Goal: Task Accomplishment & Management: Complete application form

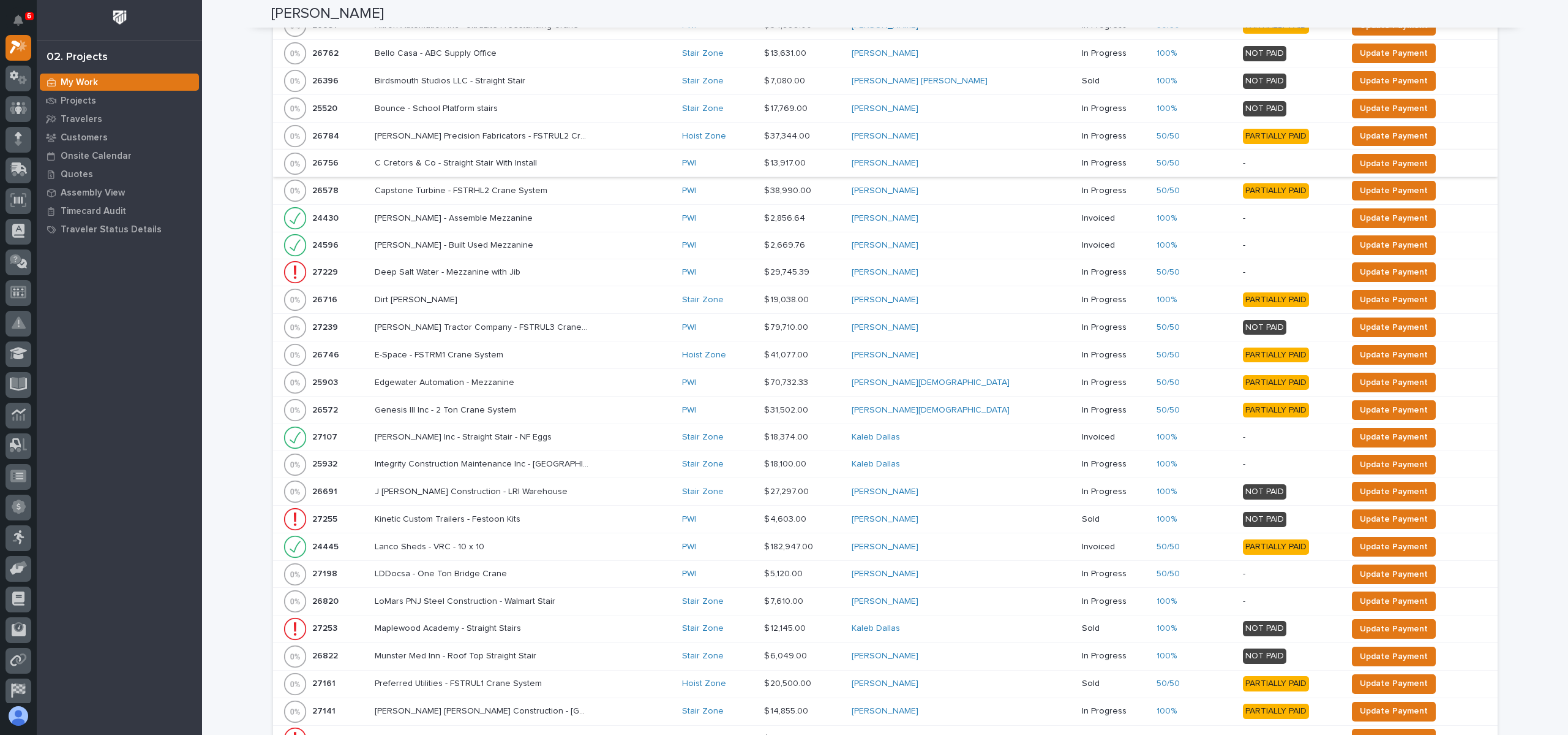
scroll to position [184, 0]
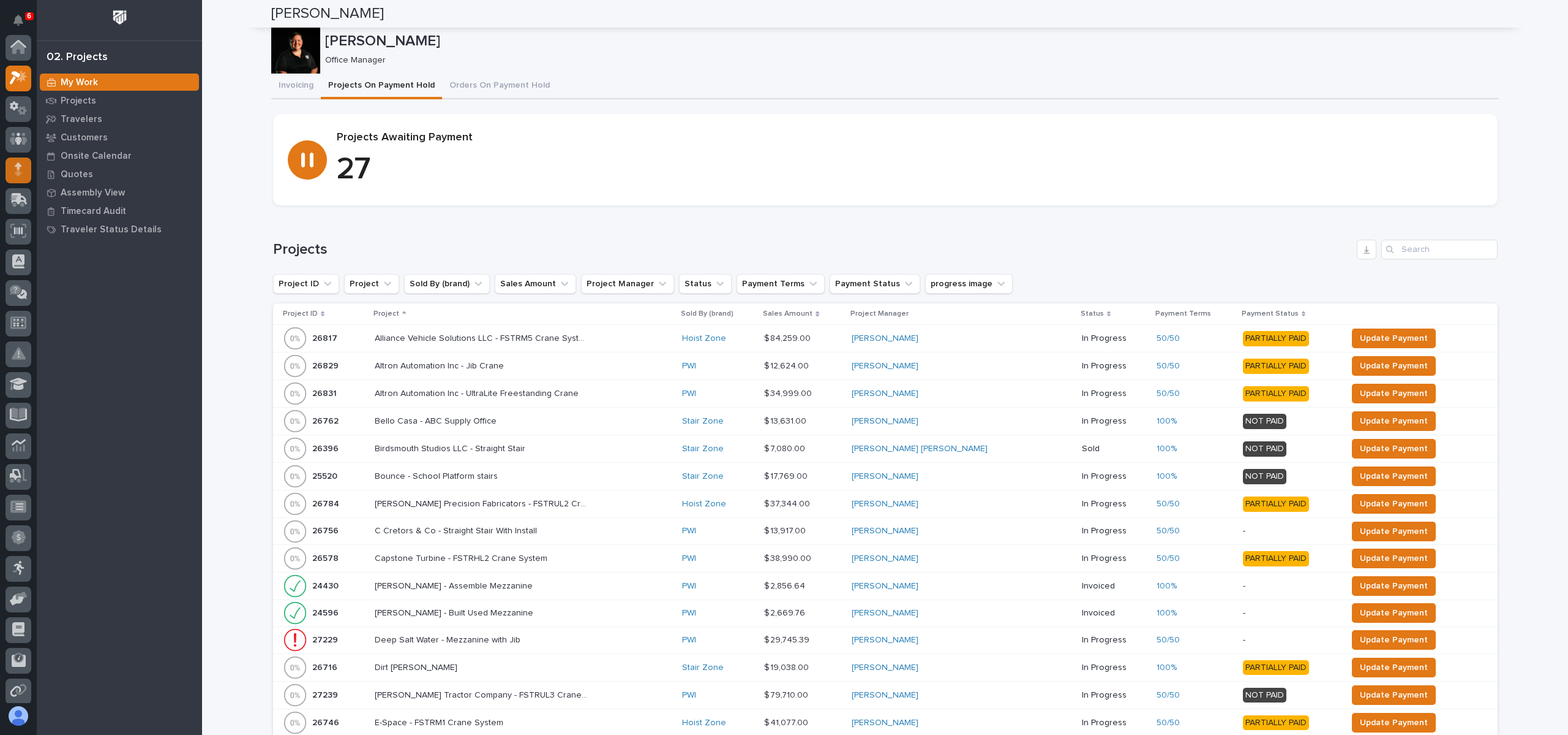
scroll to position [31, 0]
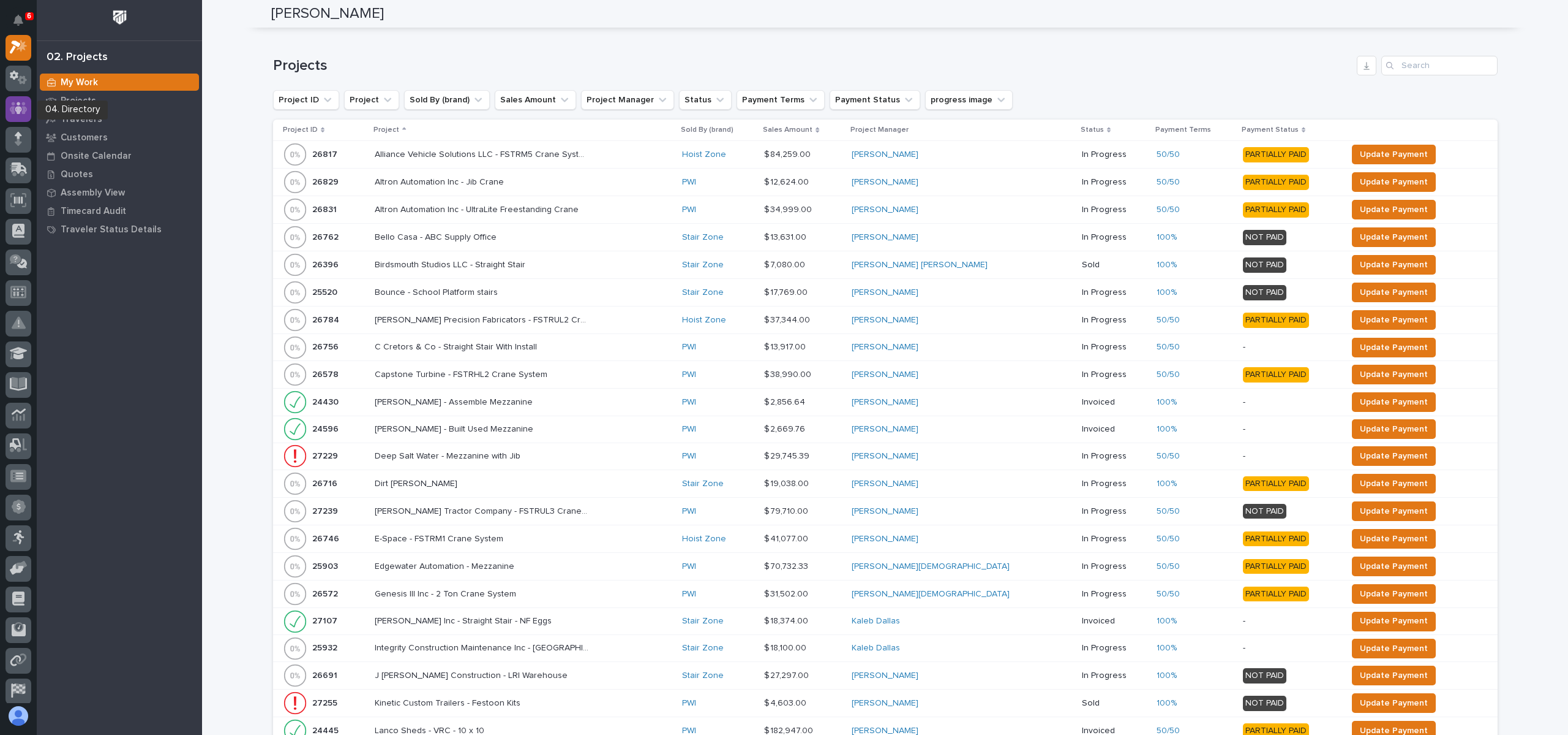
click at [10, 106] on icon at bounding box center [19, 108] width 17 height 14
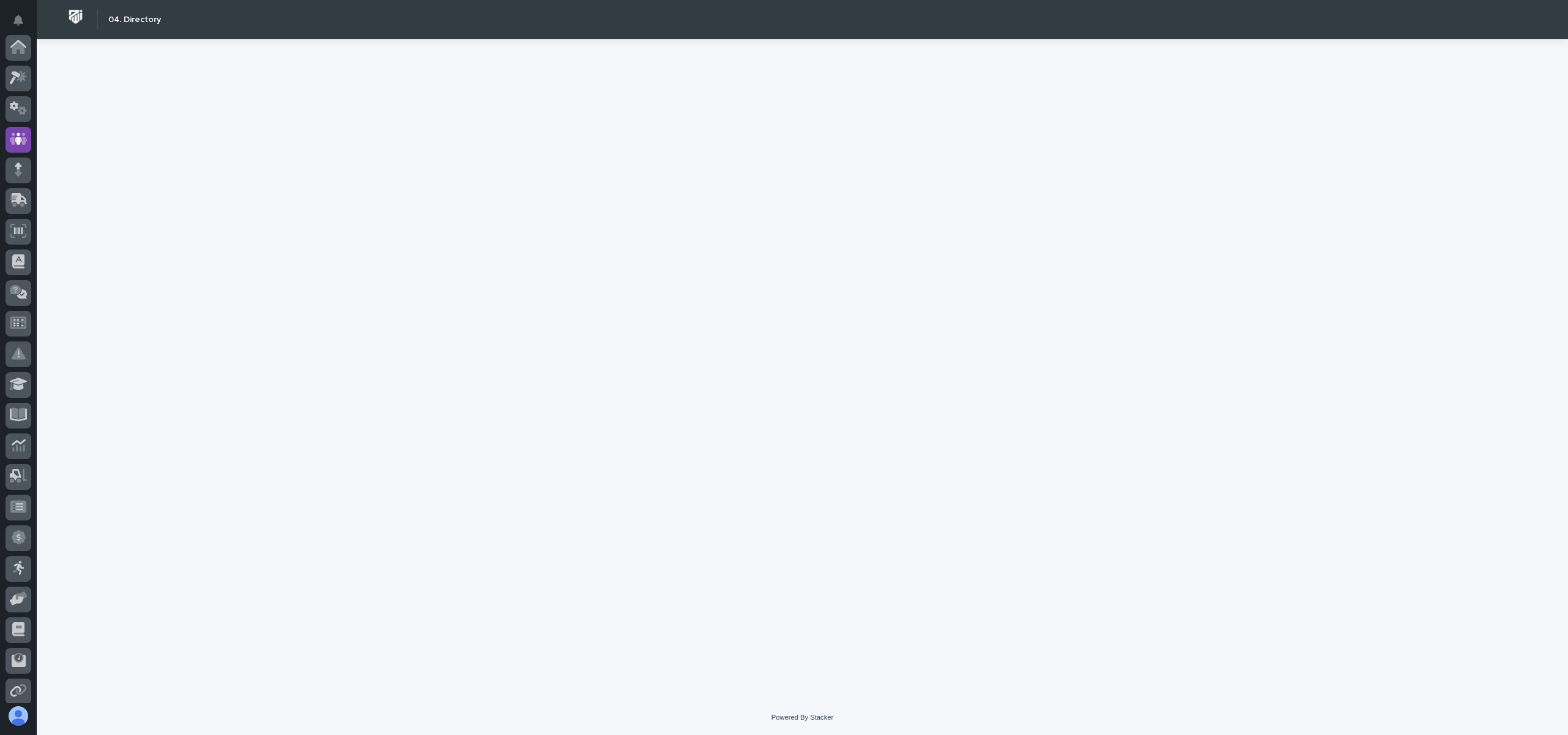
scroll to position [92, 0]
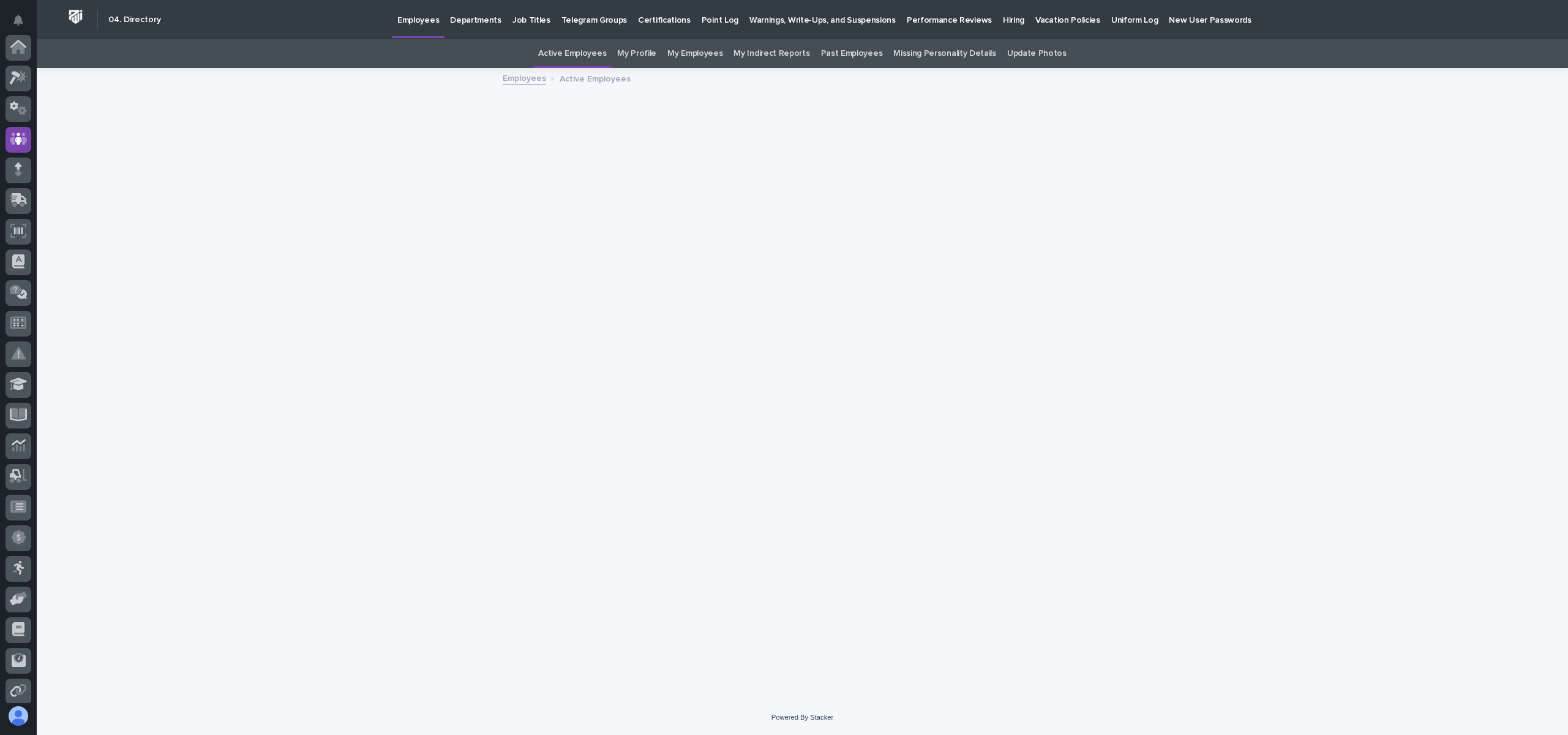
scroll to position [92, 0]
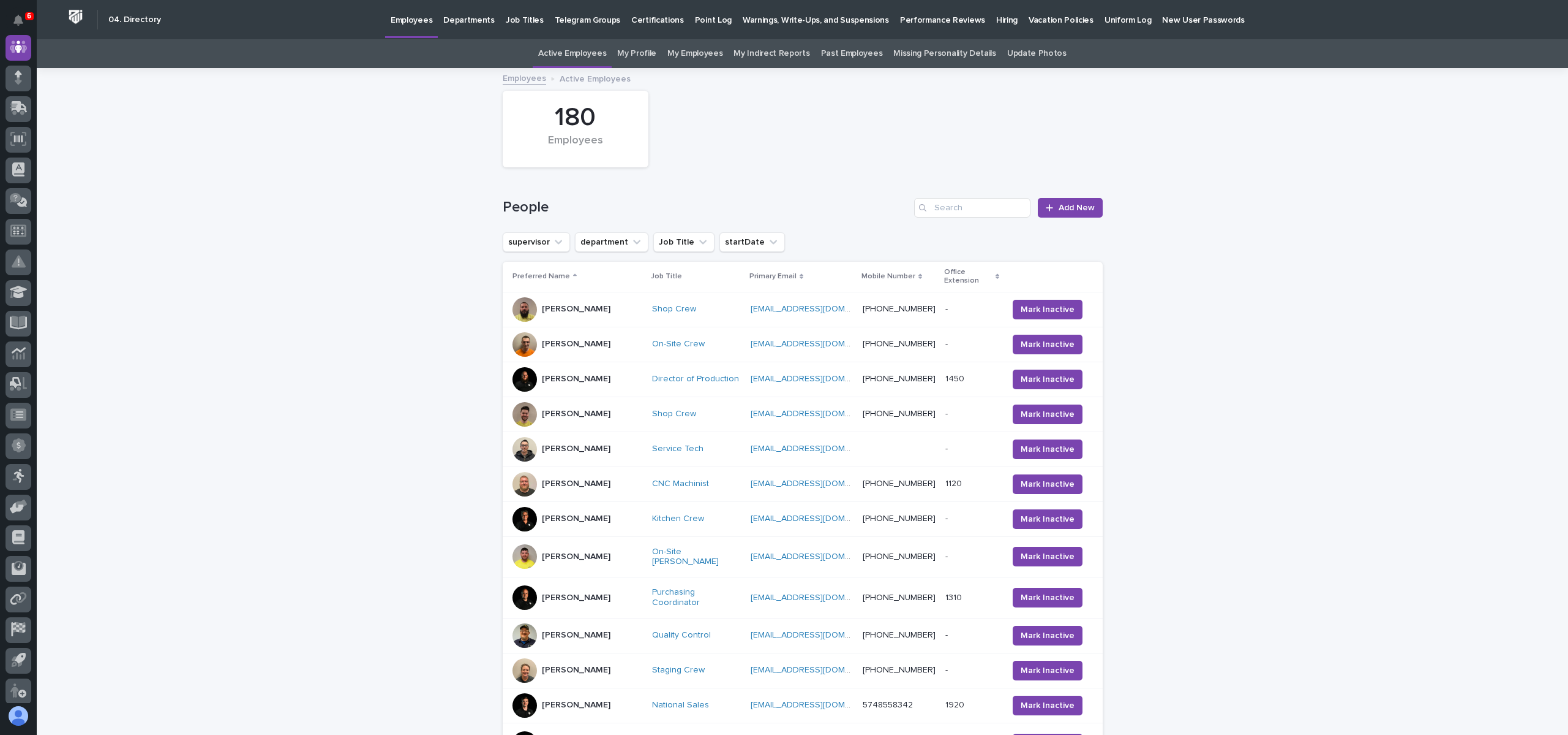
click at [996, 21] on p "Hiring" at bounding box center [1007, 13] width 22 height 26
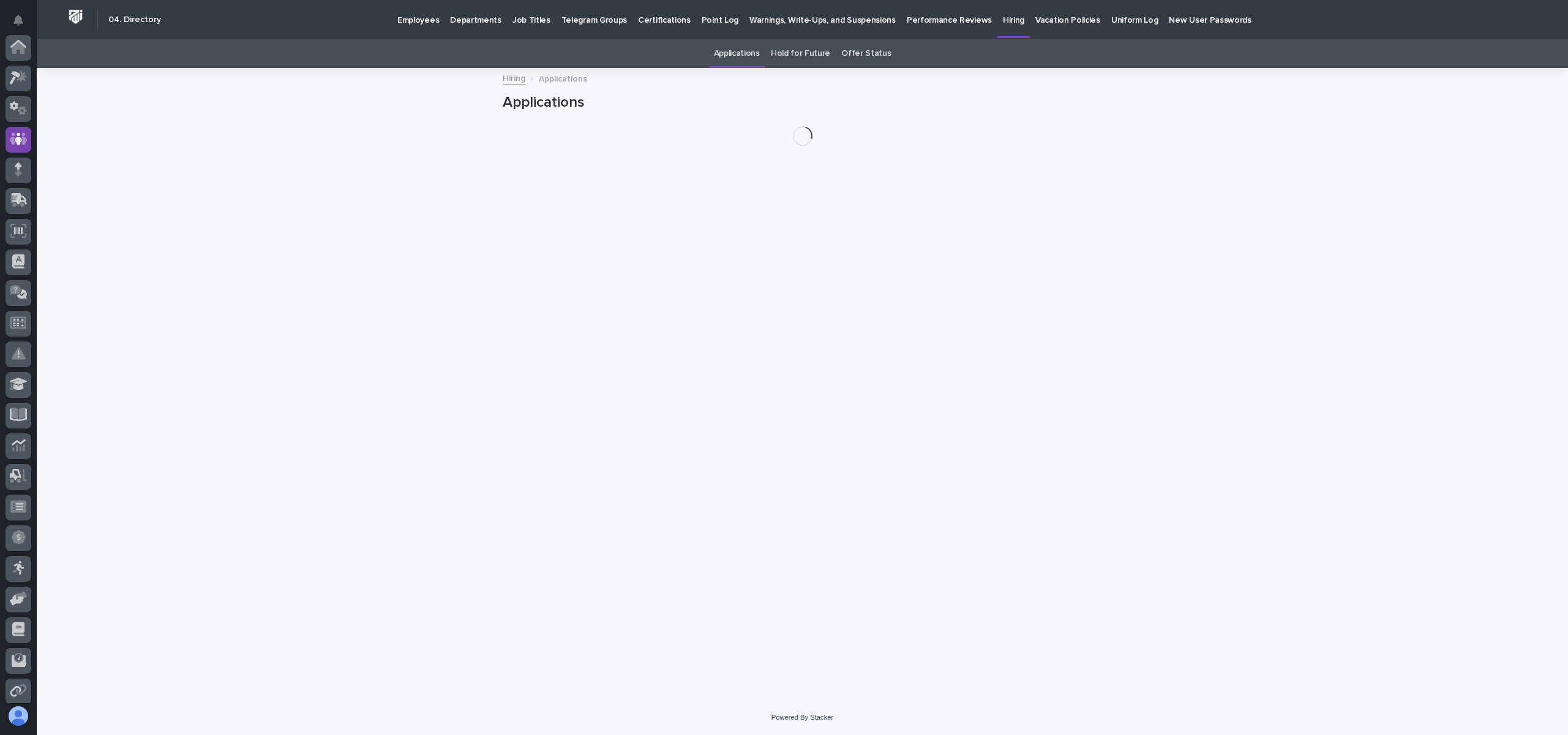
scroll to position [92, 0]
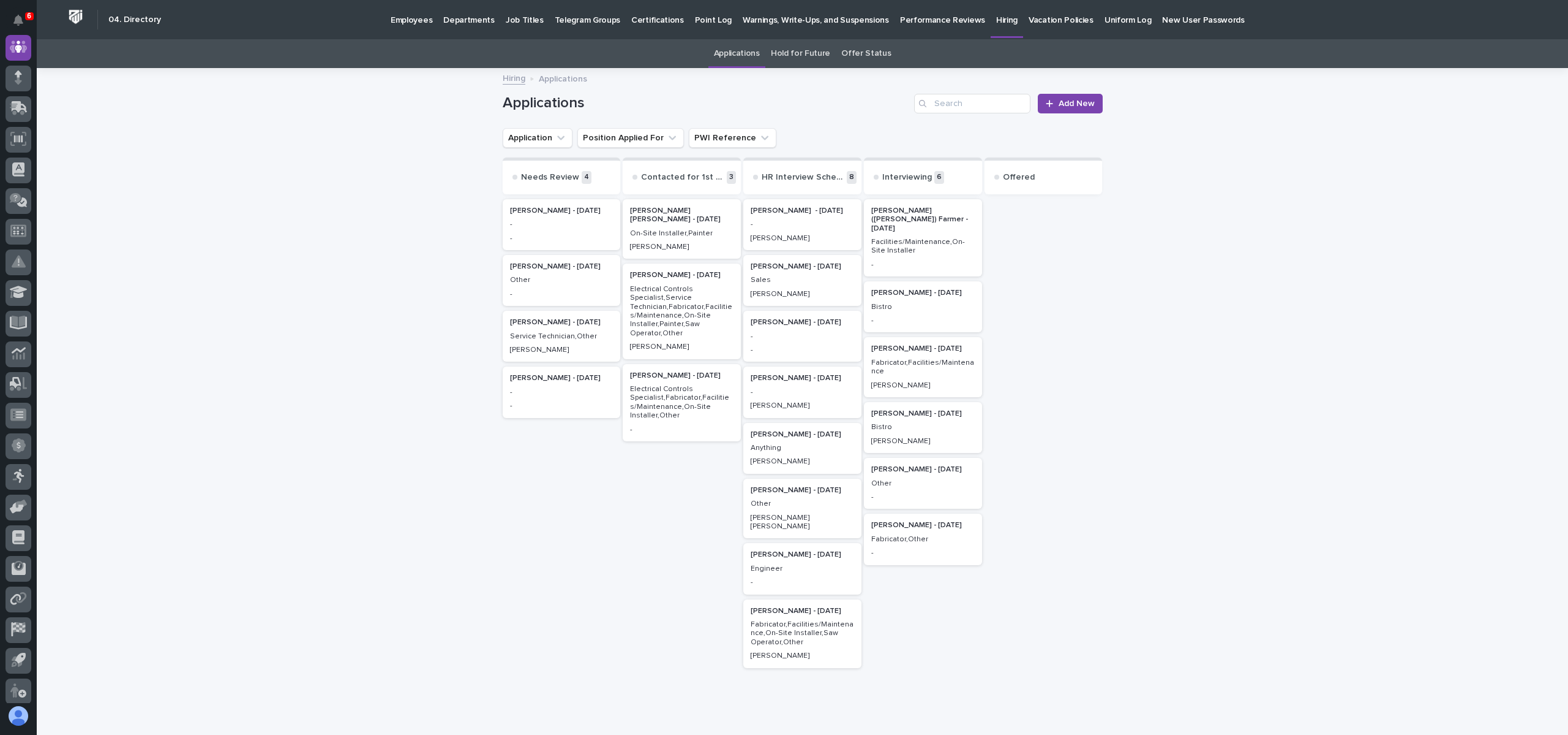
click at [782, 224] on p "-" at bounding box center [802, 224] width 104 height 9
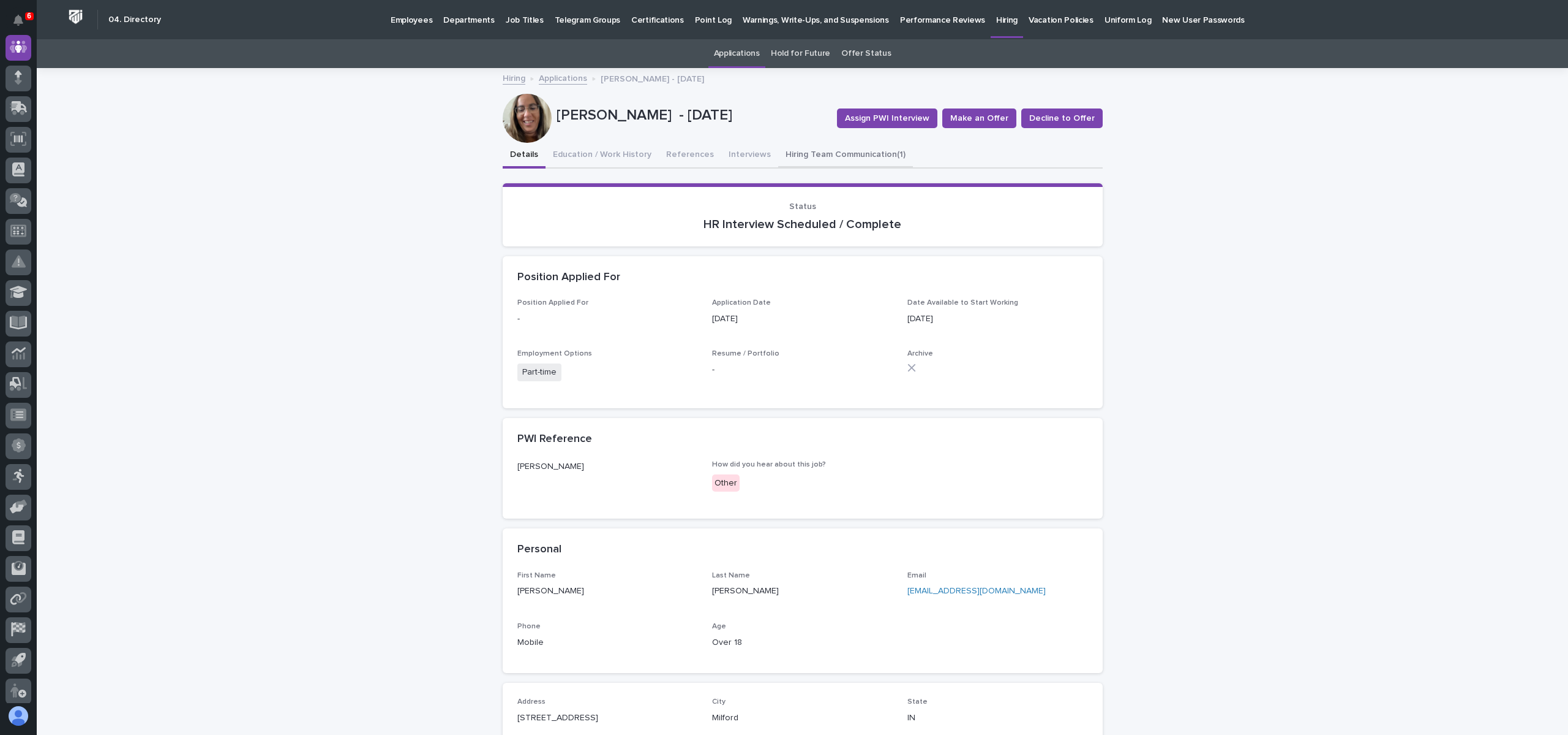
click at [827, 144] on button "Hiring Team Communication (1)" at bounding box center [846, 155] width 135 height 26
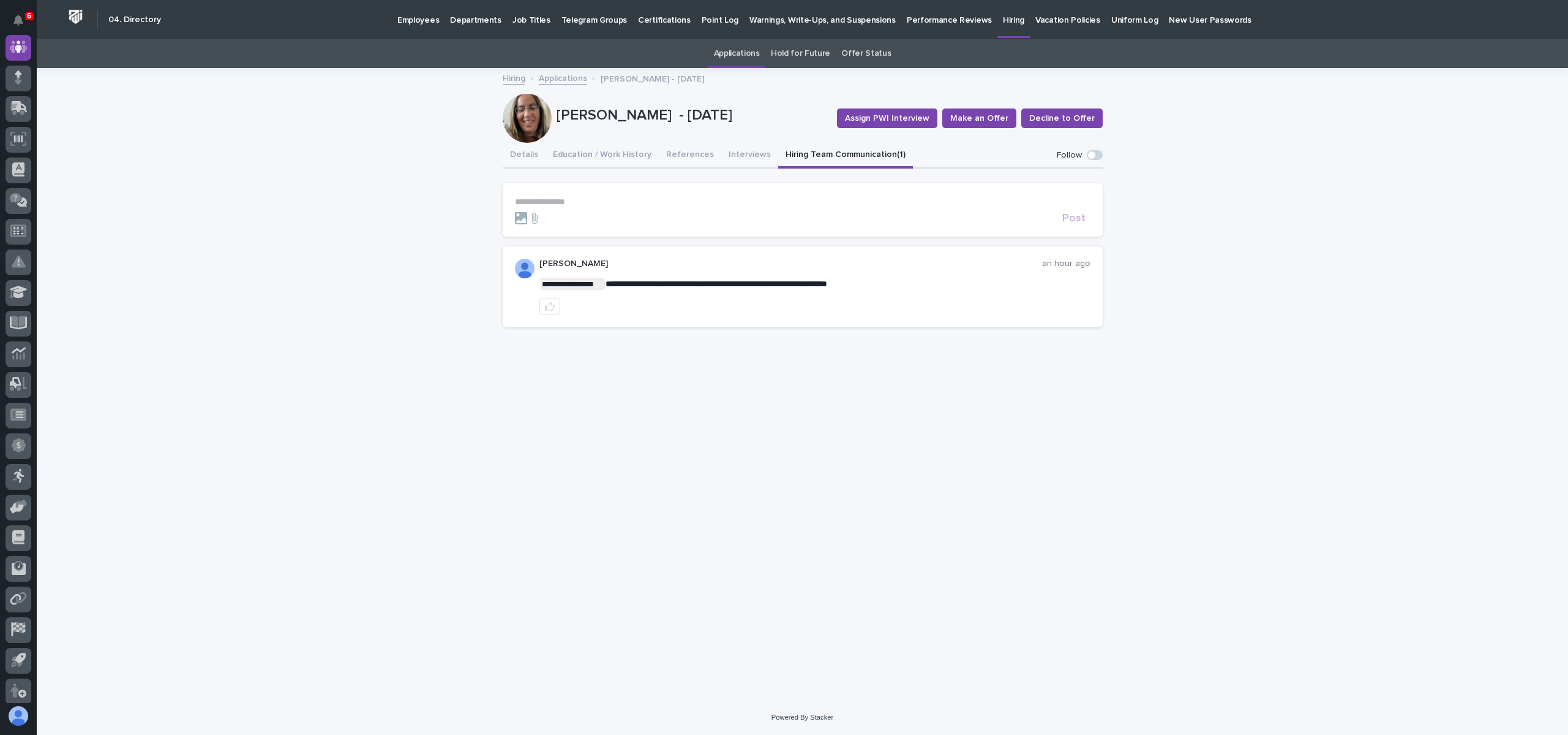
click at [744, 153] on button "Interviews" at bounding box center [749, 155] width 57 height 26
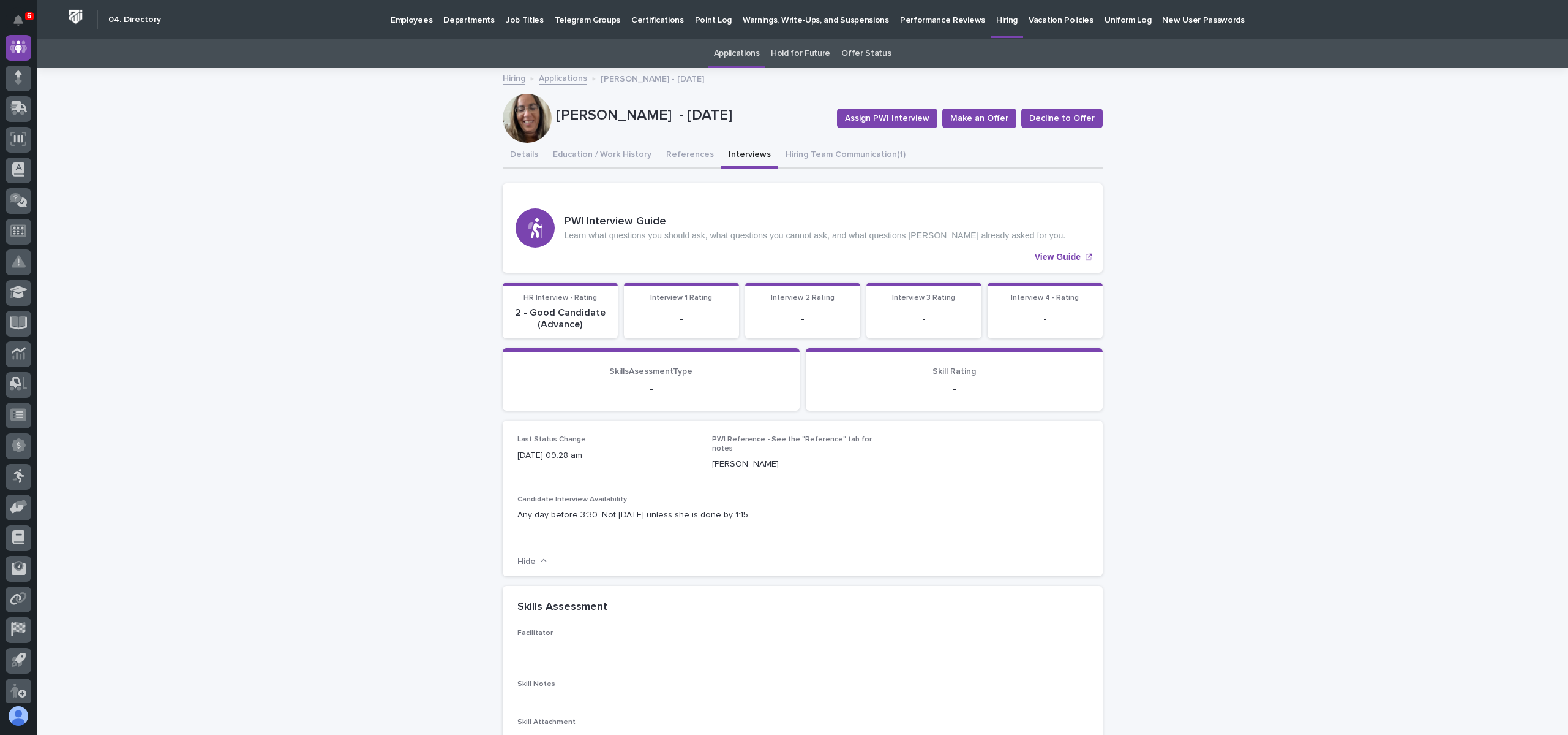
click at [561, 72] on link "Applications" at bounding box center [563, 77] width 48 height 14
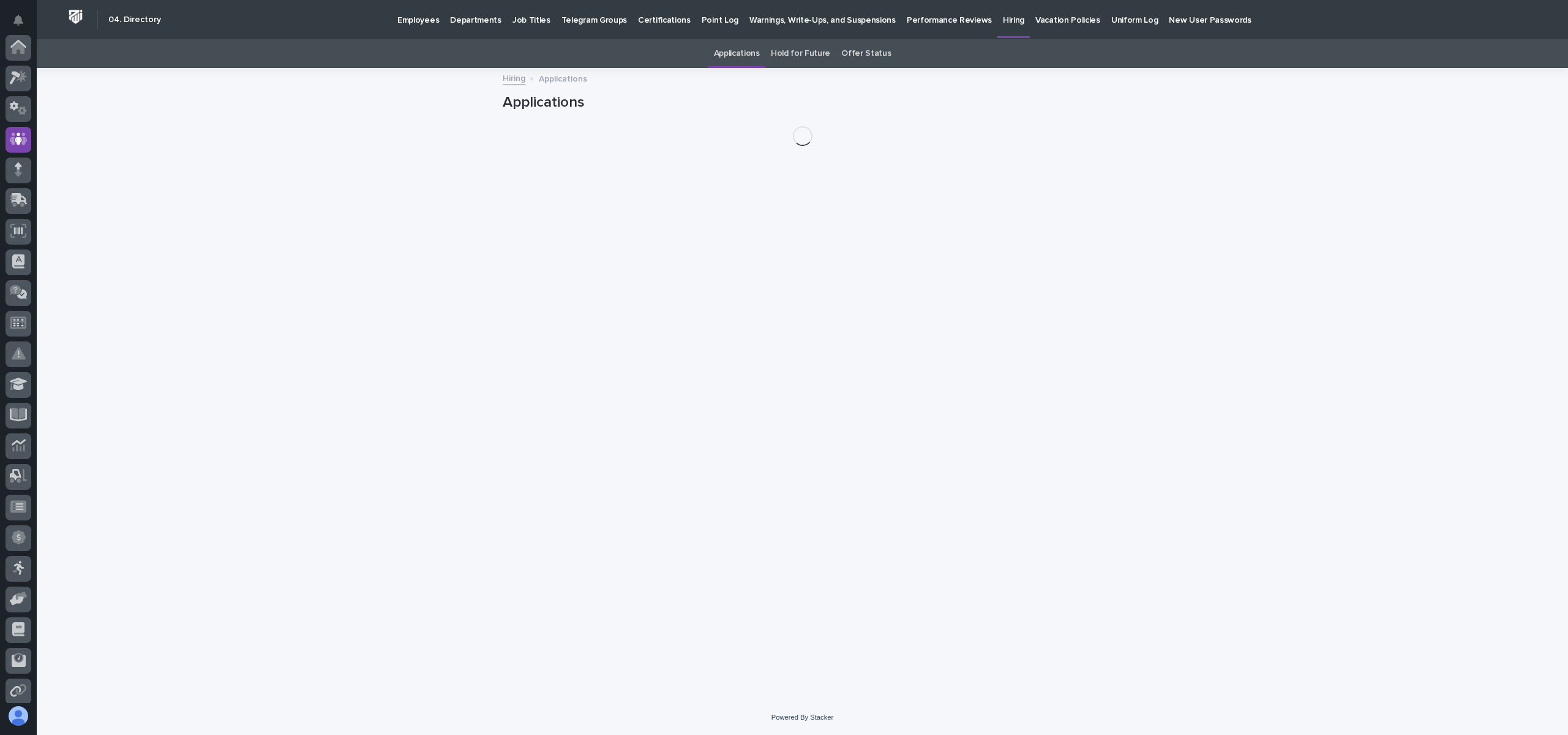
scroll to position [92, 0]
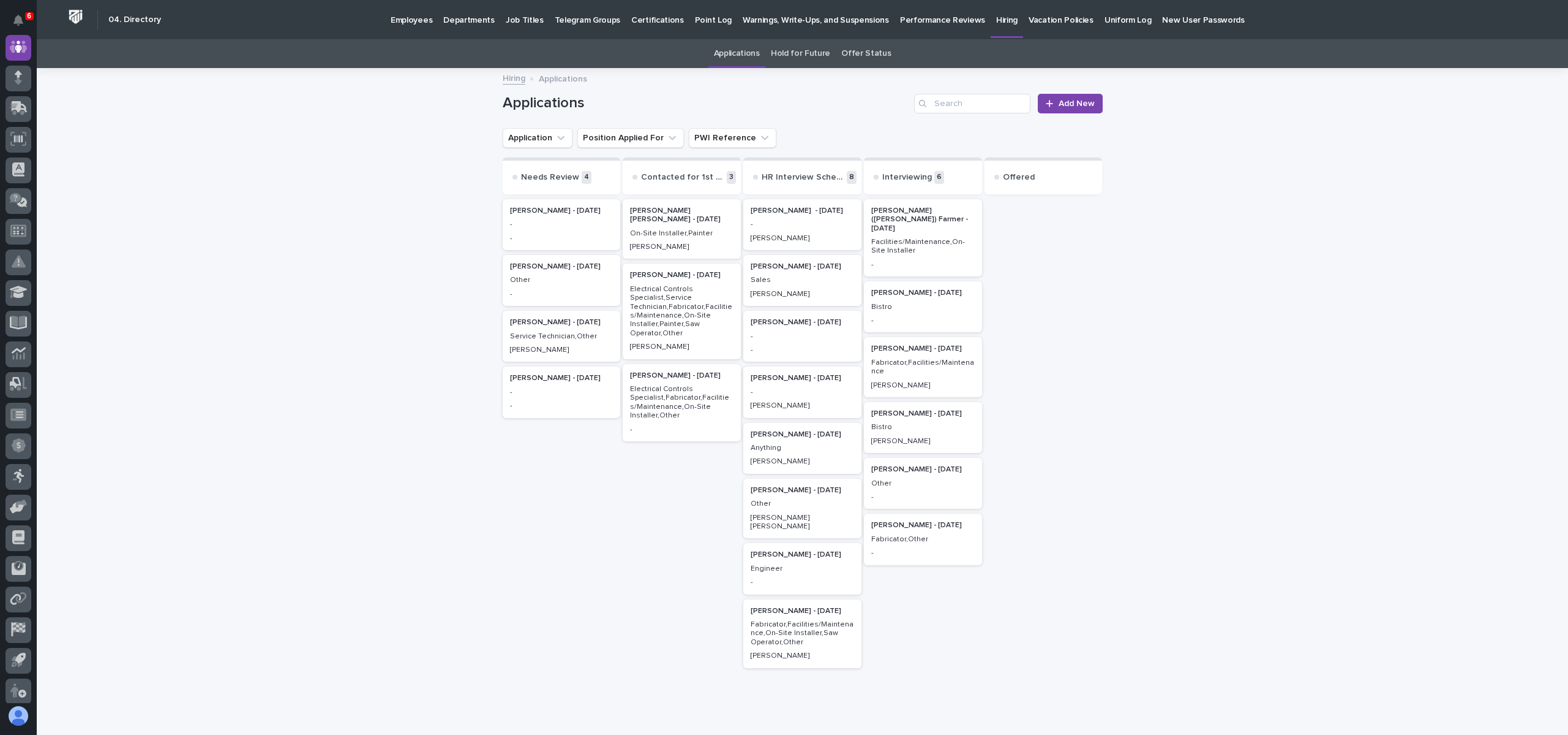
click at [924, 316] on p "-" at bounding box center [923, 320] width 104 height 9
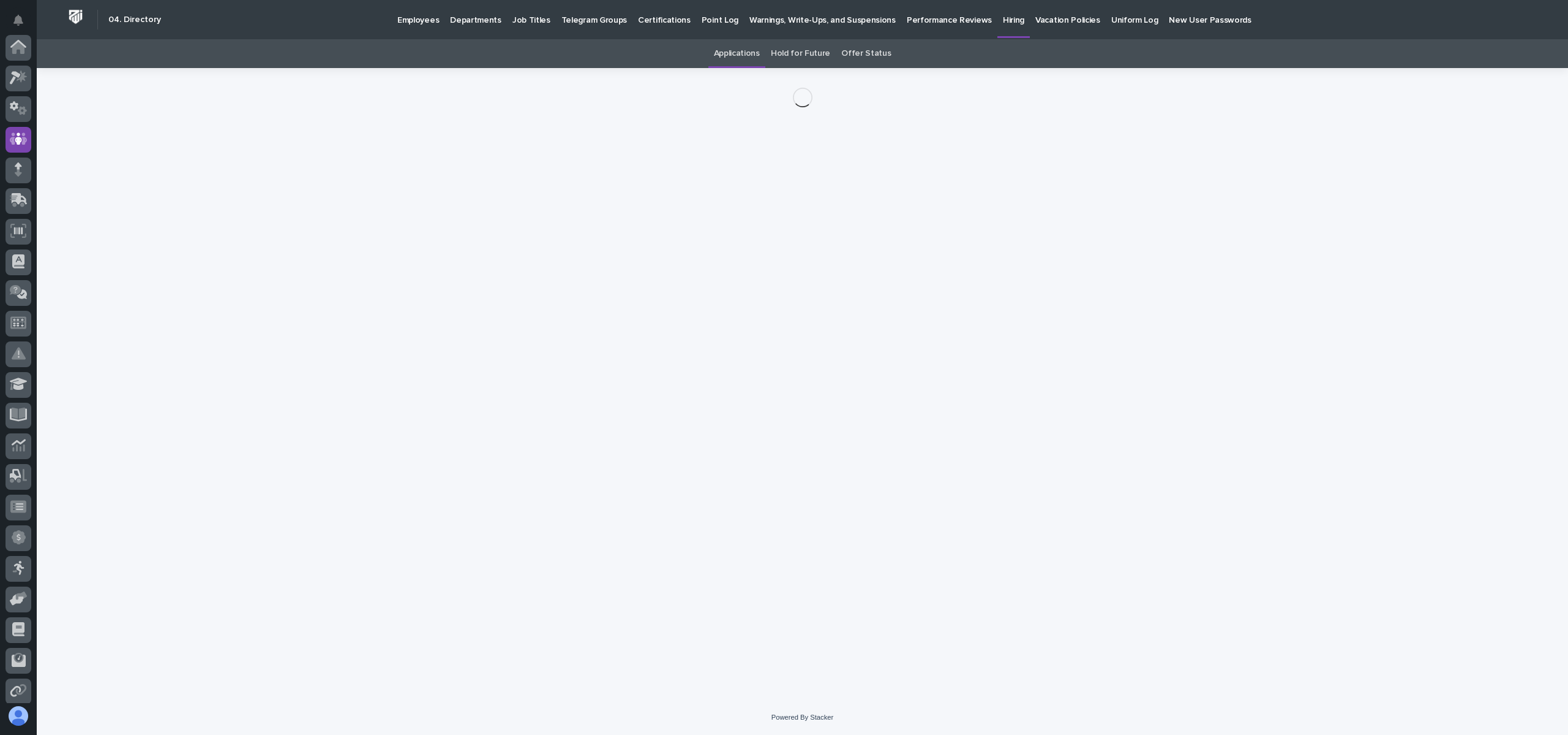
scroll to position [92, 0]
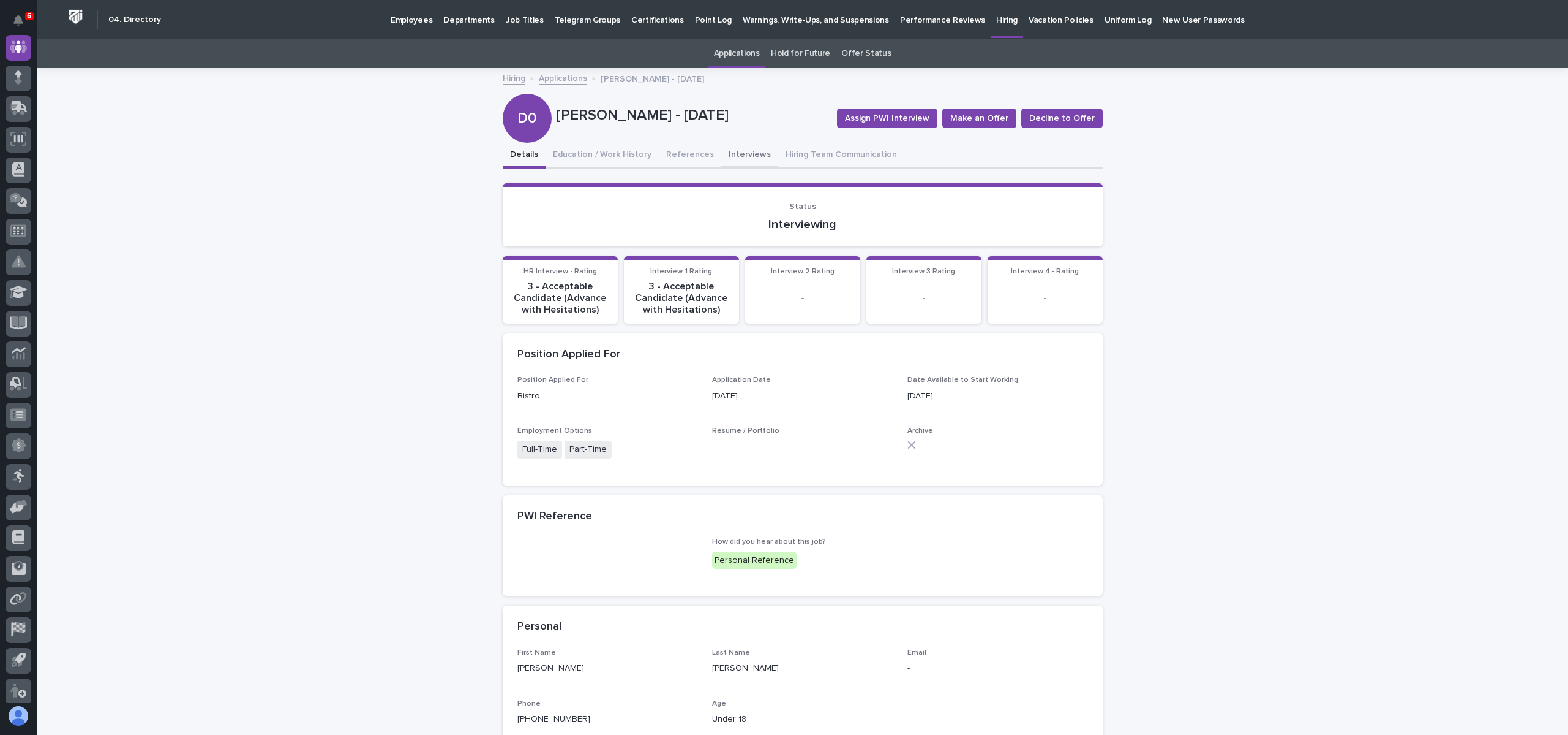
click at [727, 153] on button "Interviews" at bounding box center [749, 155] width 57 height 26
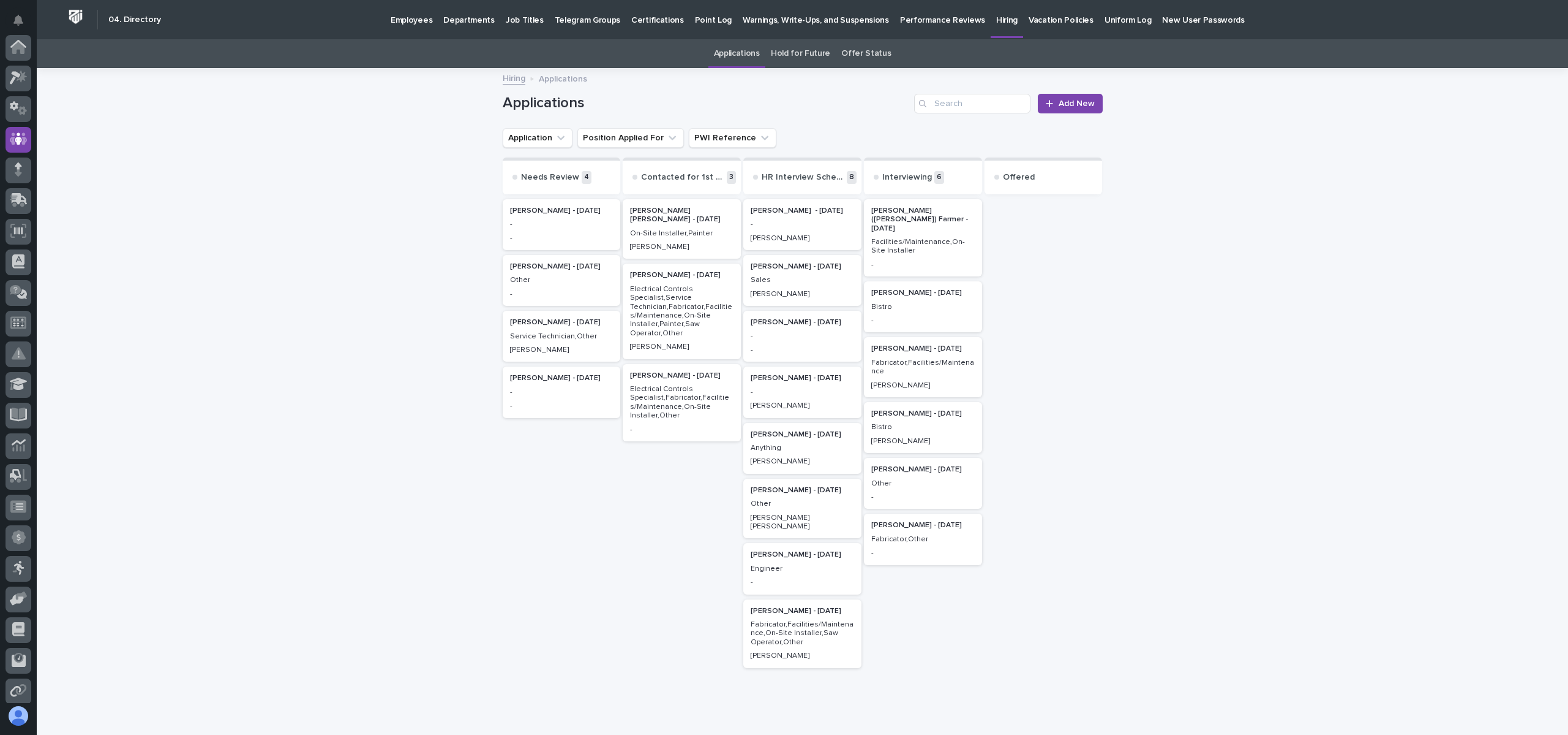
scroll to position [92, 0]
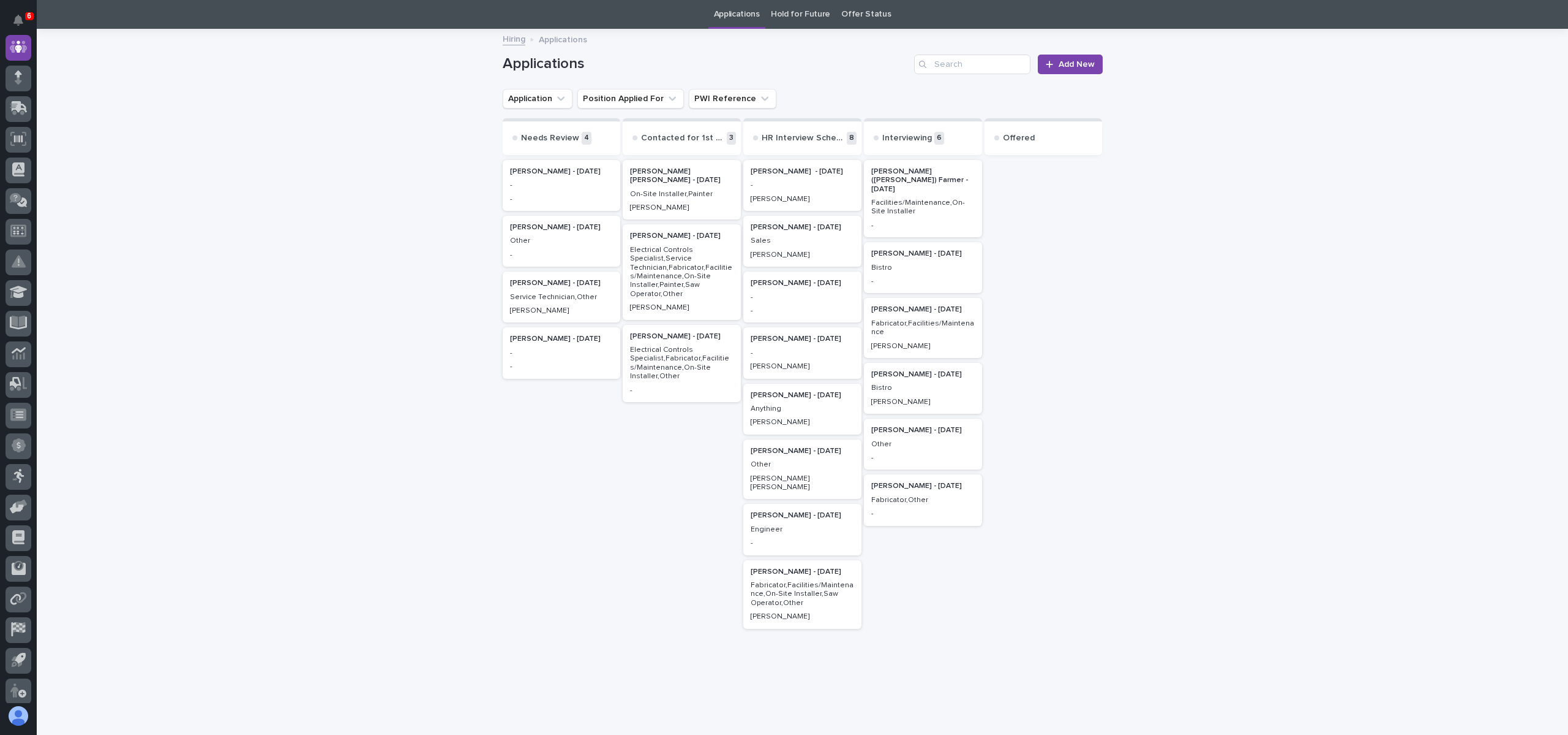
click at [804, 172] on p "Vera Schmucker - 09/17/25" at bounding box center [802, 172] width 104 height 9
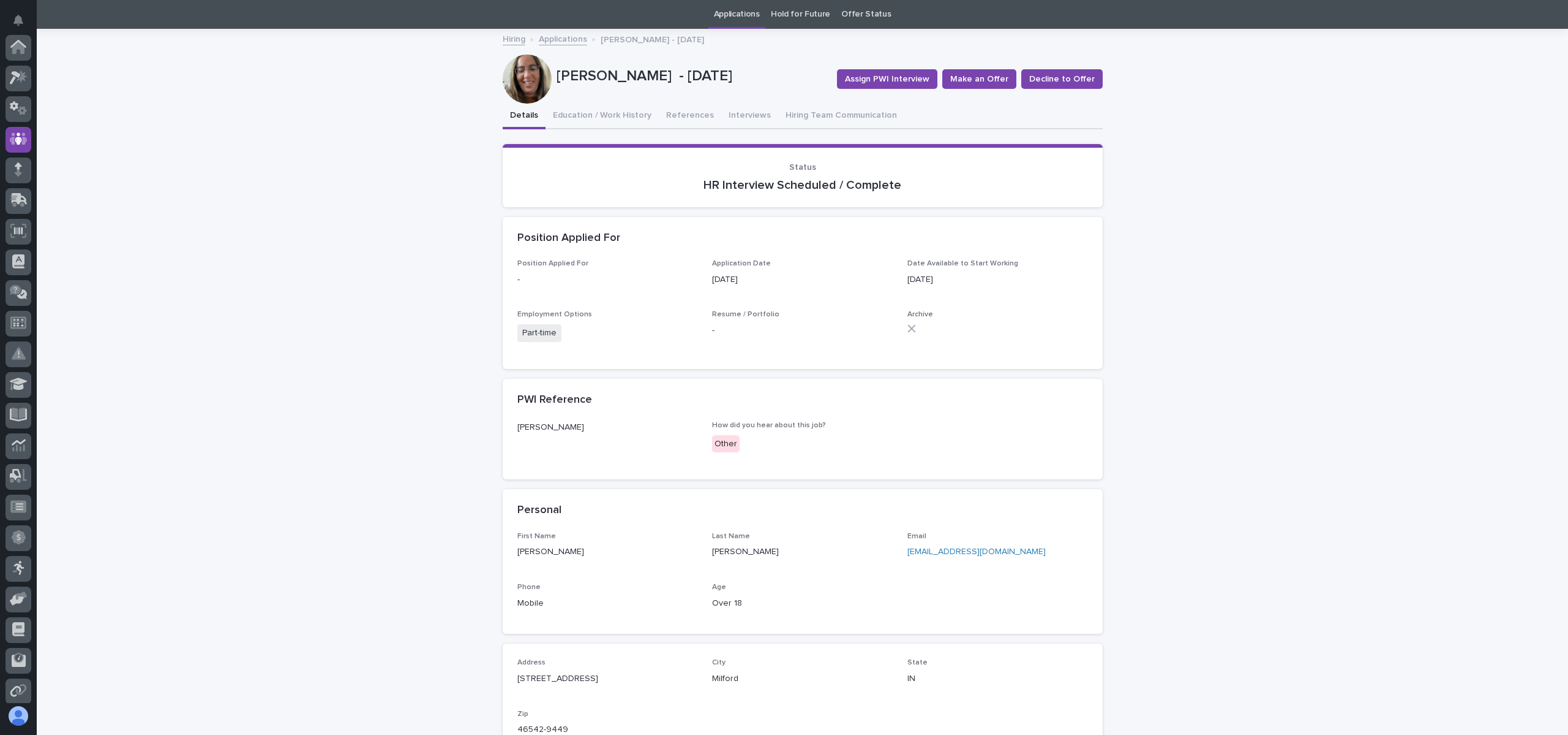
scroll to position [92, 0]
click at [753, 116] on button "Interviews" at bounding box center [749, 116] width 57 height 26
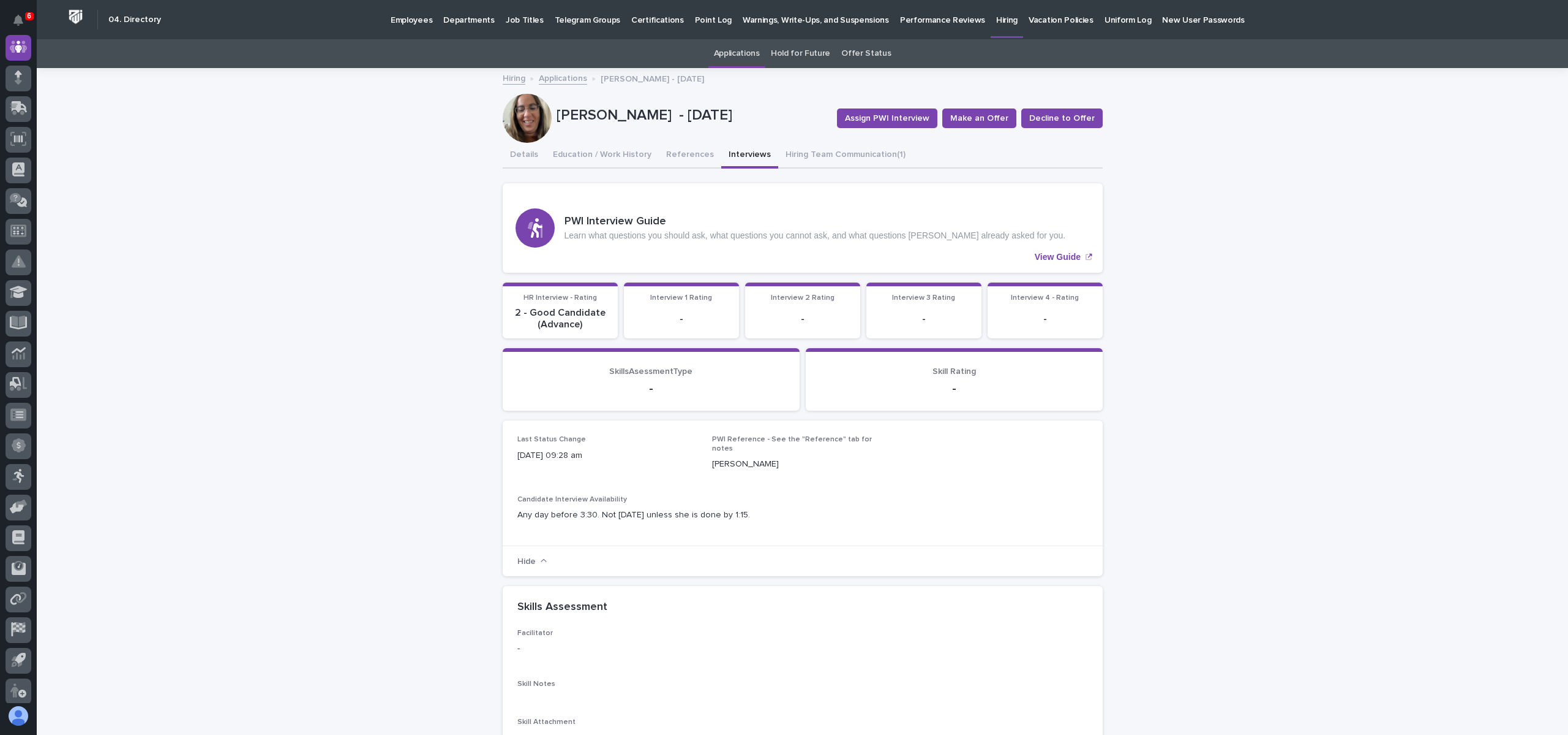
click at [568, 78] on link "Applications" at bounding box center [563, 77] width 48 height 14
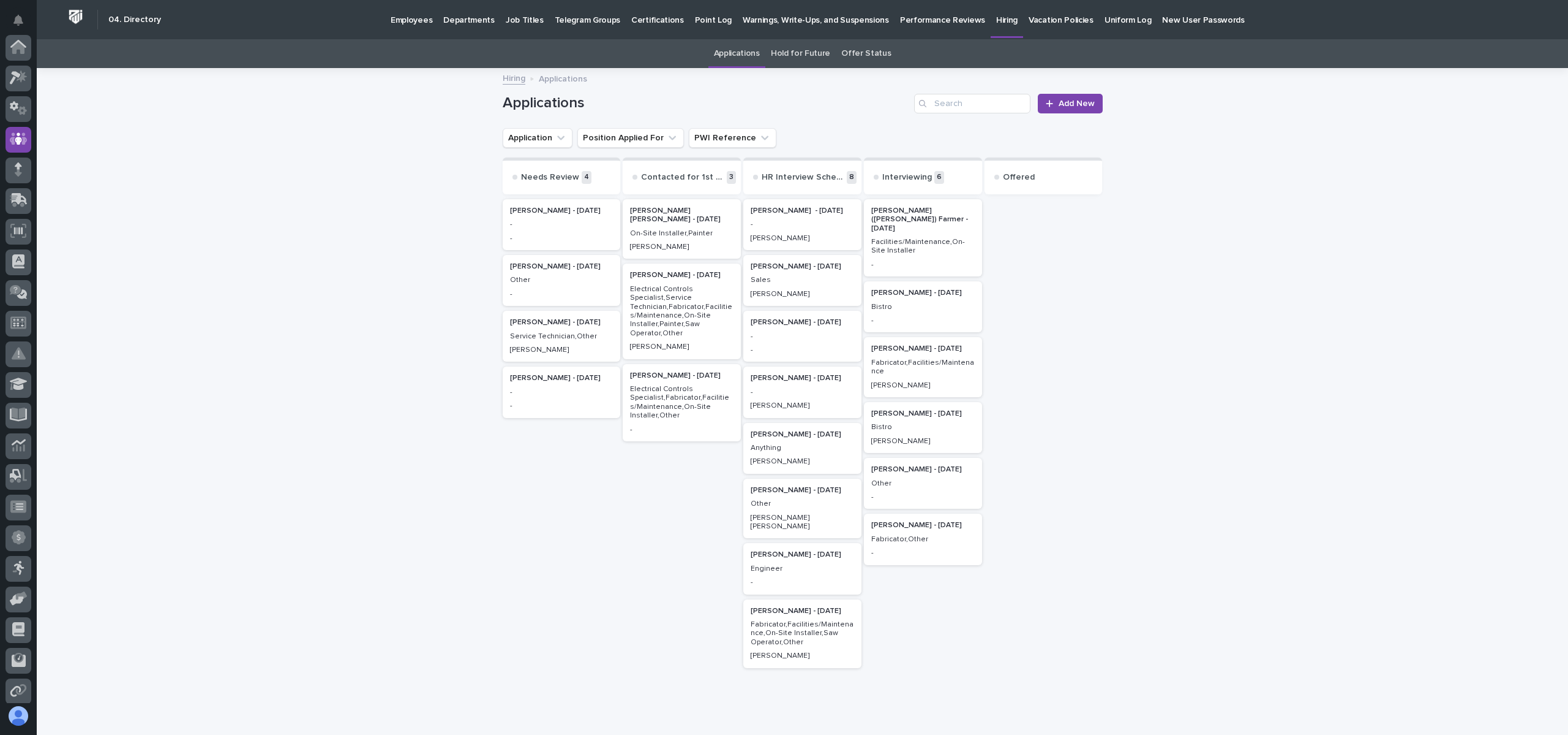
scroll to position [92, 0]
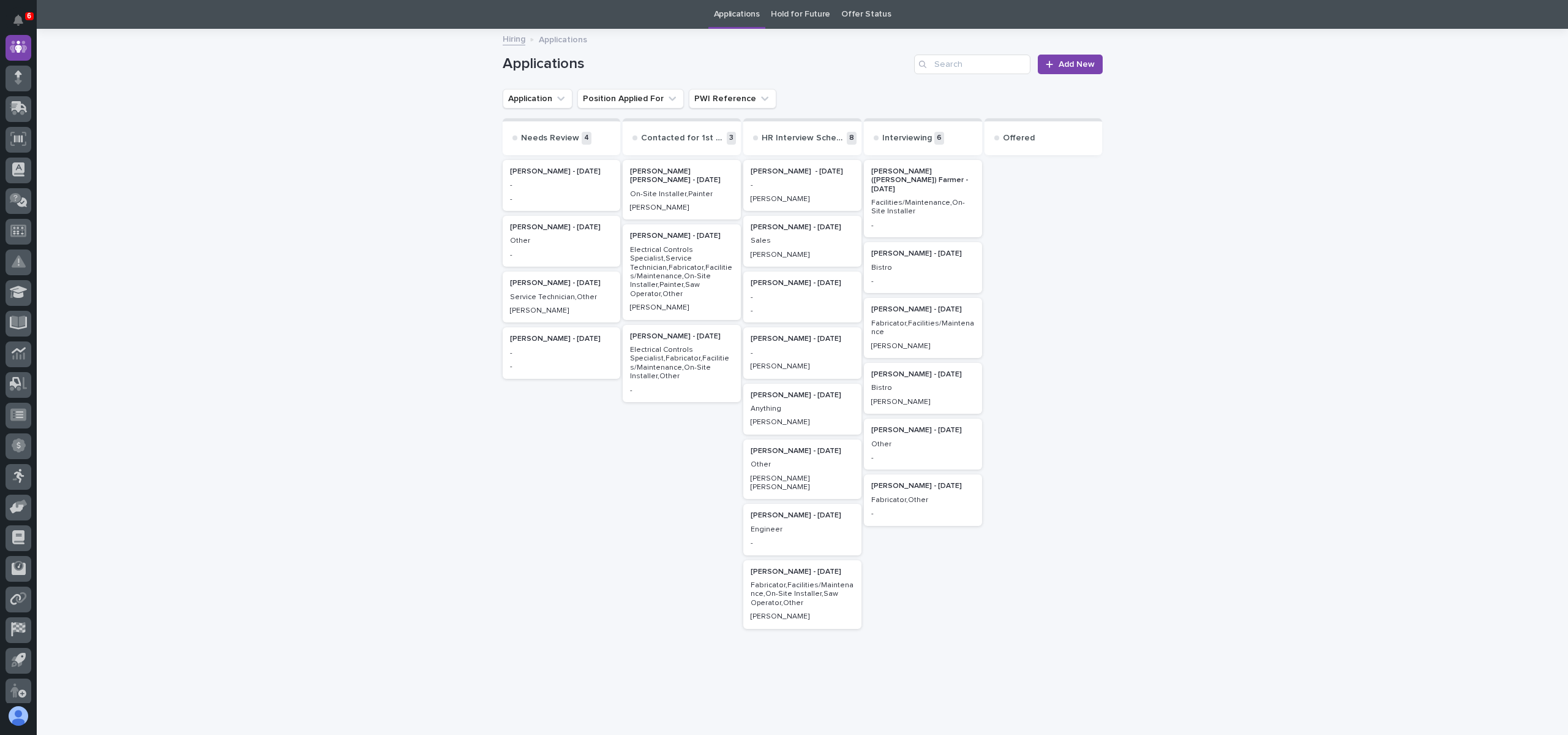
click at [421, 173] on div "Loading... Saving… Loading... Saving… Applications Add New Application Position…" at bounding box center [802, 393] width 1532 height 726
click at [412, 373] on div "Loading... Saving… Loading... Saving… Applications Add New Application Position…" at bounding box center [802, 393] width 1532 height 726
